Goal: Find specific page/section: Find specific page/section

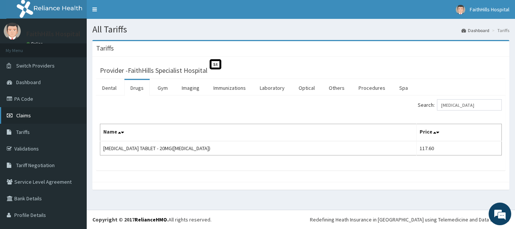
scroll to position [15, 0]
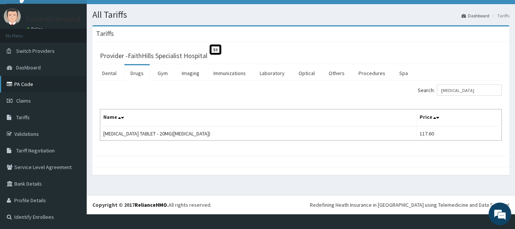
click at [30, 84] on link "PA Code" at bounding box center [43, 84] width 87 height 17
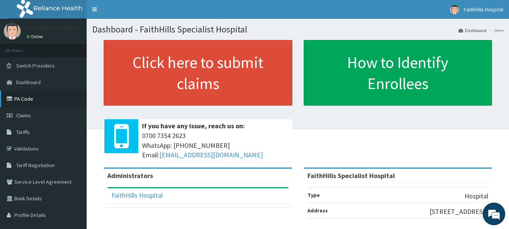
click at [28, 97] on link "PA Code" at bounding box center [43, 98] width 87 height 17
